Goal: Find specific page/section: Find specific page/section

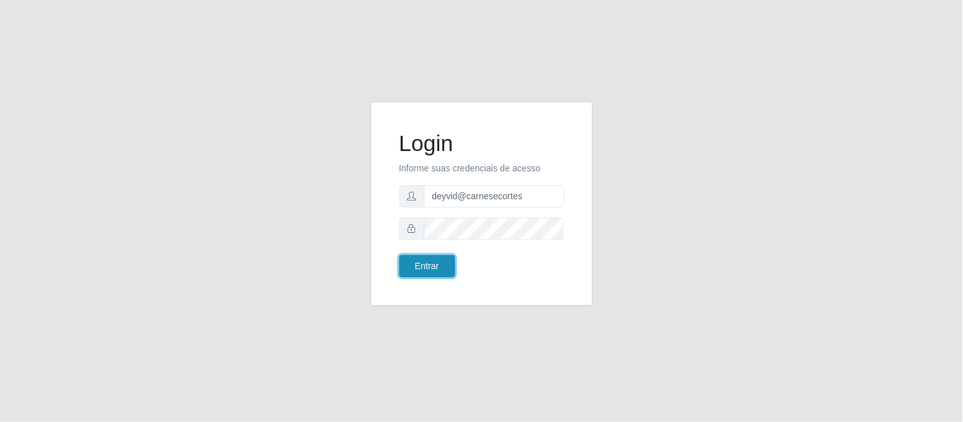
click at [441, 263] on button "Entrar" at bounding box center [427, 266] width 56 height 22
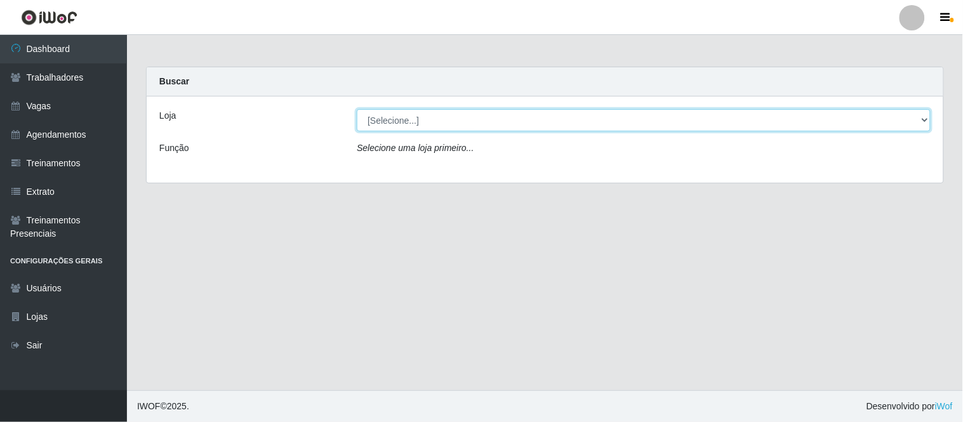
click at [404, 128] on select "[Selecione...] Carnes & Cortes" at bounding box center [644, 120] width 574 height 22
select select "433"
click at [357, 109] on select "[Selecione...] Carnes & Cortes" at bounding box center [644, 120] width 574 height 22
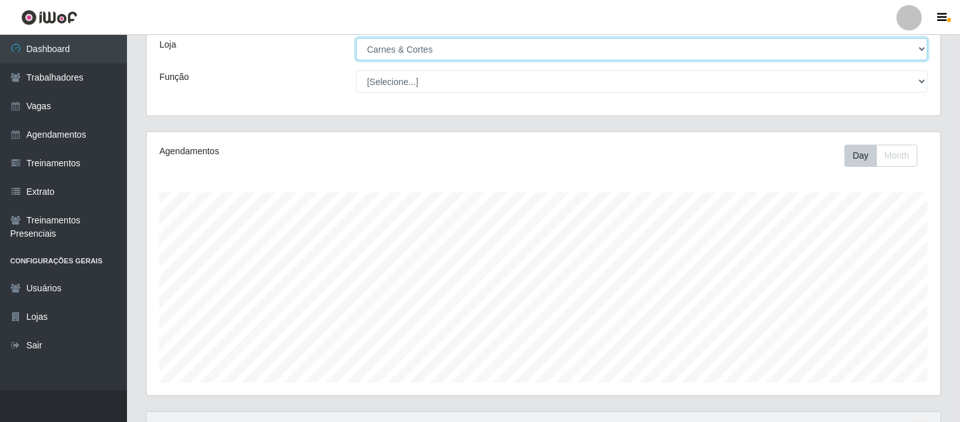
scroll to position [194, 0]
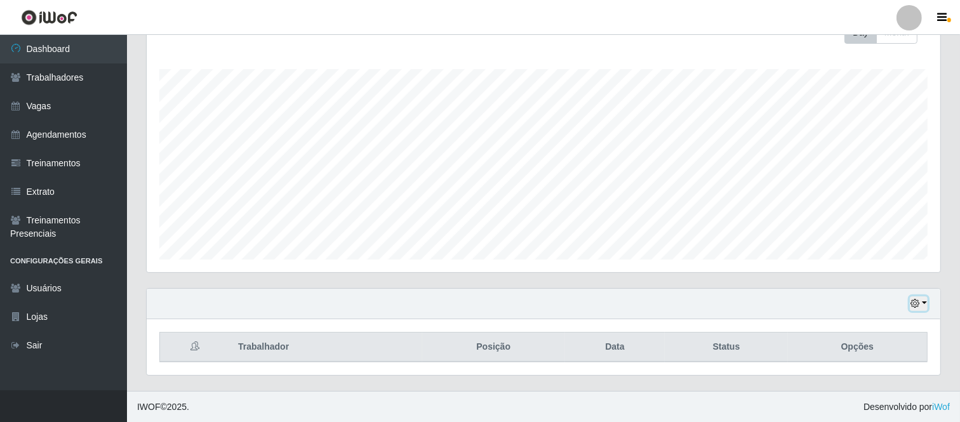
click at [924, 299] on button "button" at bounding box center [919, 304] width 18 height 15
click at [864, 255] on button "1 Semana" at bounding box center [876, 256] width 100 height 27
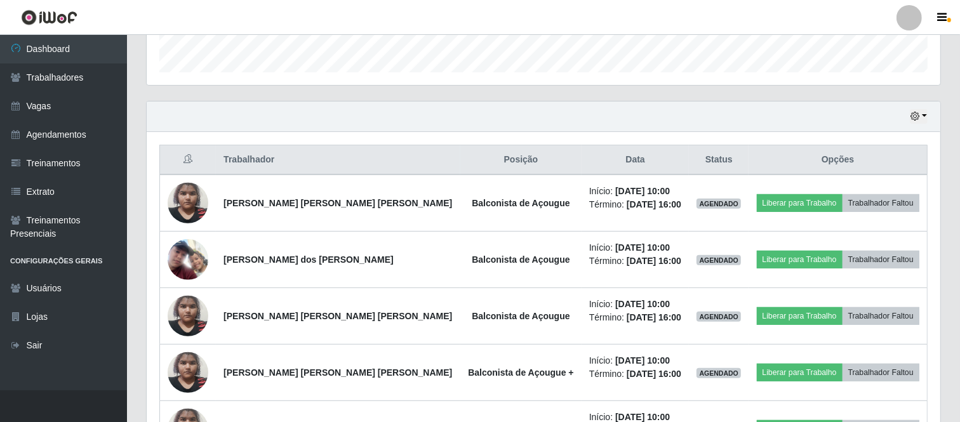
scroll to position [406, 0]
